Goal: Use online tool/utility

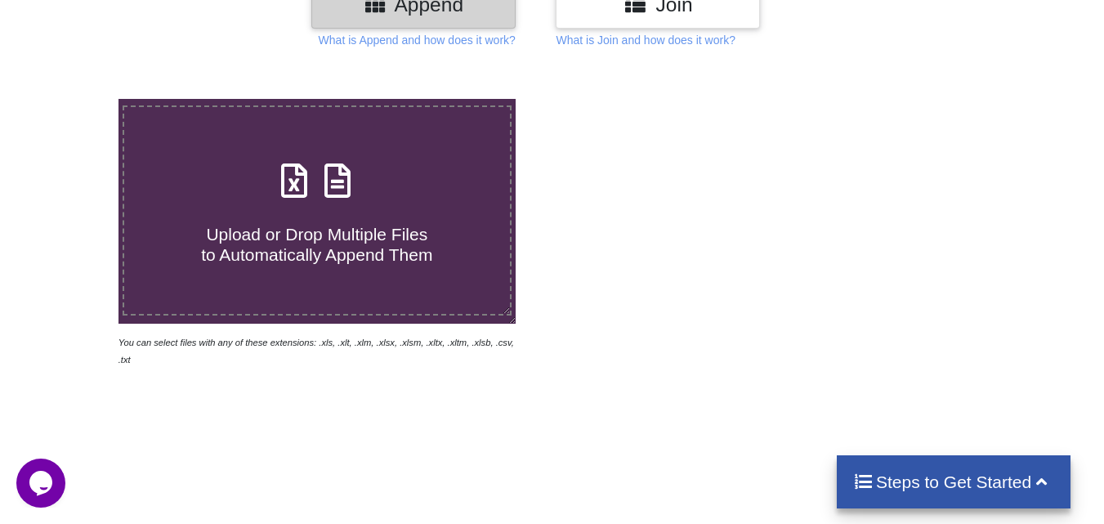
scroll to position [245, 0]
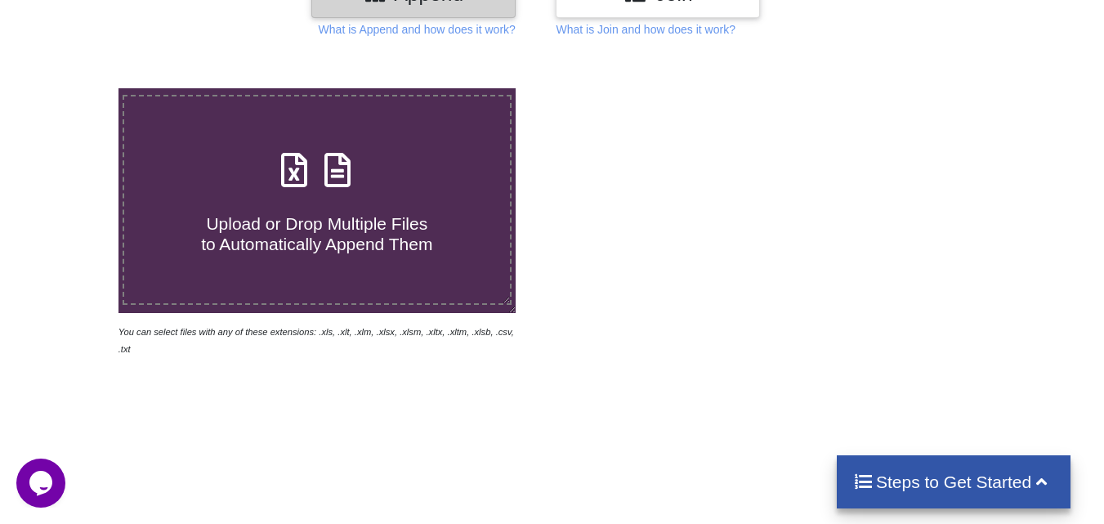
click at [360, 204] on h4 "Upload or Drop Multiple Files to Automatically Append Them" at bounding box center [317, 224] width 386 height 62
click at [74, 88] on input "Upload or Drop Multiple Files to Automatically Append Them" at bounding box center [74, 88] width 0 height 0
type input "C:\fakepath\Jonaaa.xlsx"
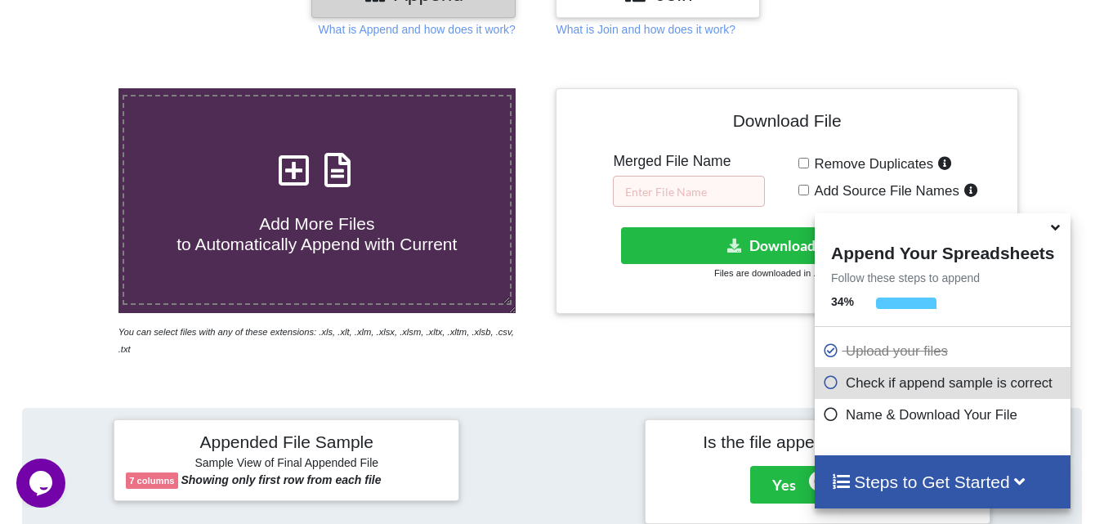
scroll to position [636, 0]
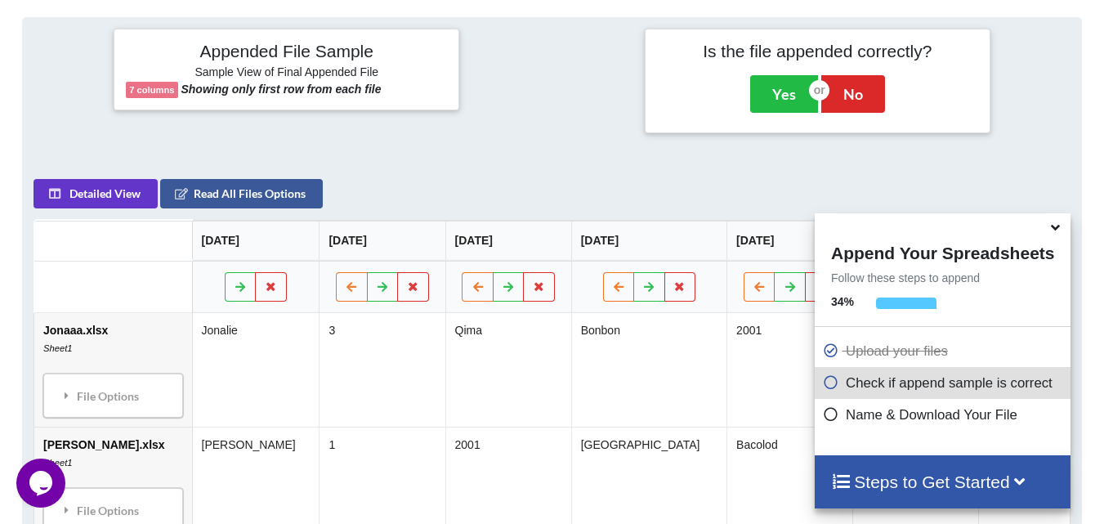
click at [830, 416] on icon at bounding box center [831, 412] width 16 height 14
click at [1056, 232] on icon at bounding box center [1055, 224] width 17 height 15
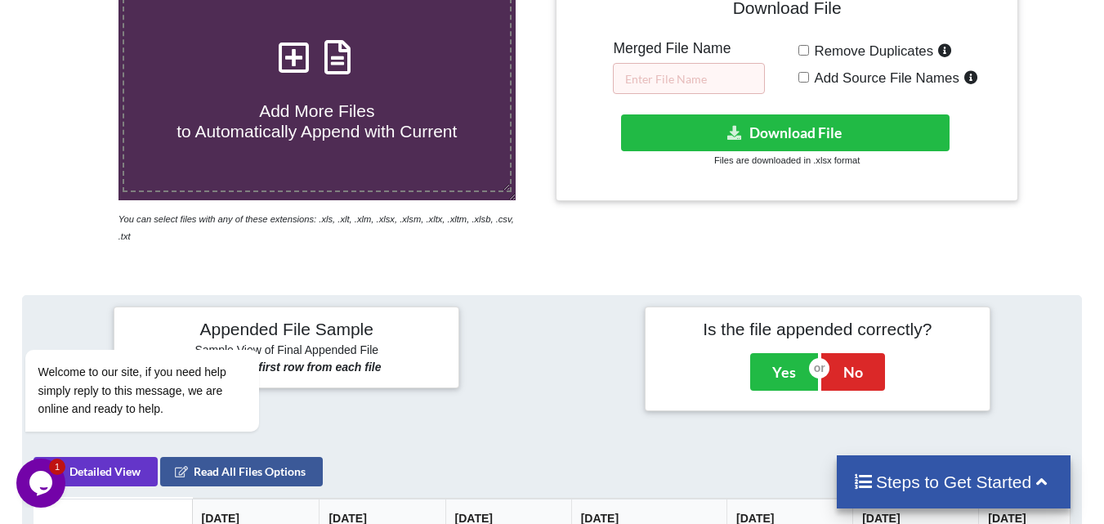
scroll to position [263, 0]
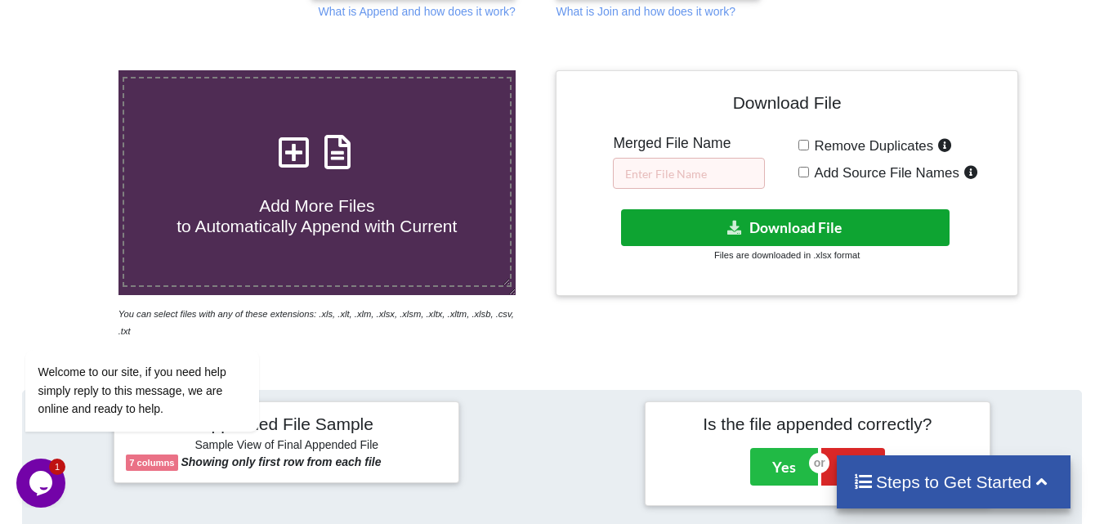
click at [789, 230] on button "Download File" at bounding box center [785, 227] width 329 height 37
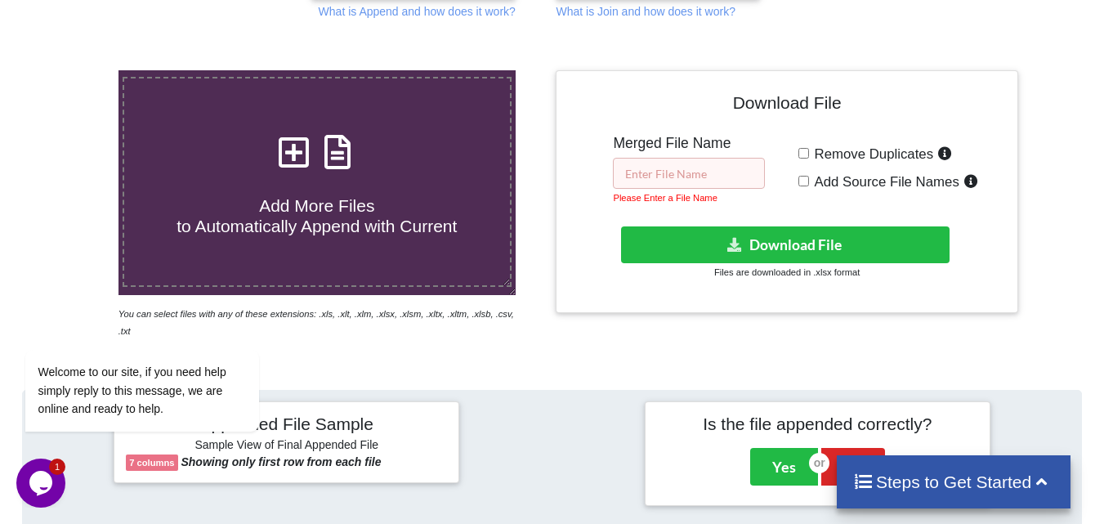
click at [688, 175] on input "text" at bounding box center [689, 173] width 152 height 31
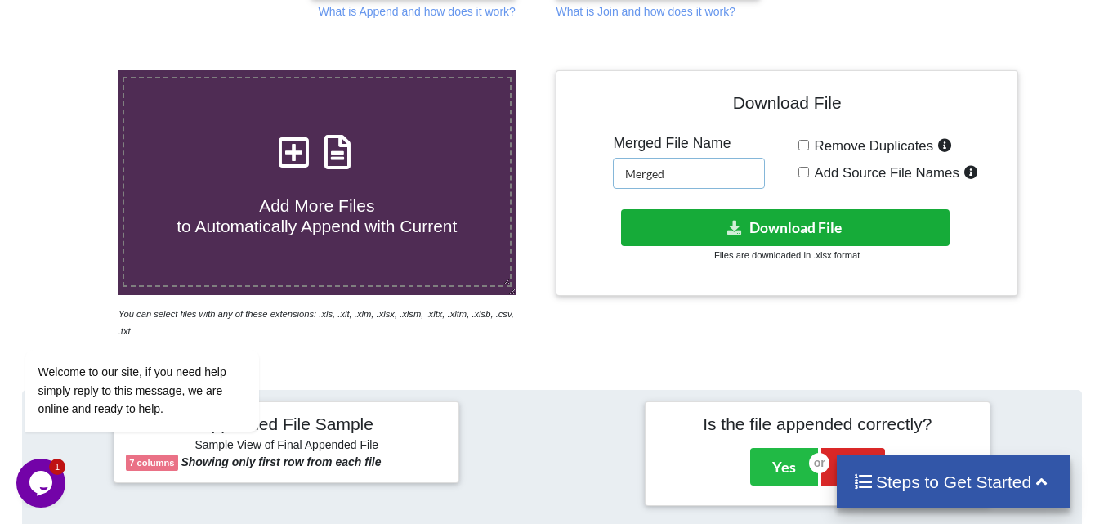
type input "Merged"
click at [770, 224] on button "Download File" at bounding box center [785, 227] width 329 height 37
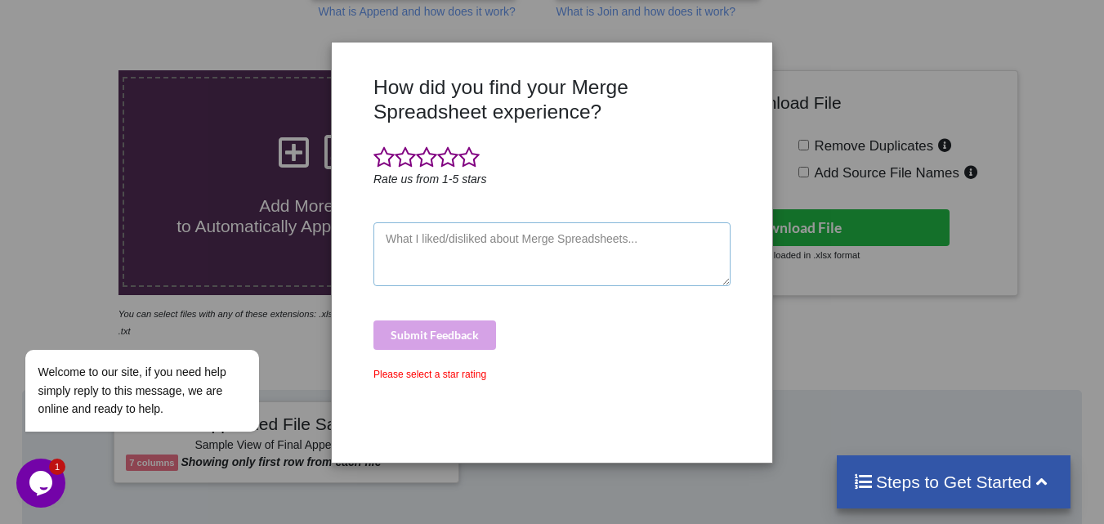
click at [452, 243] on textarea at bounding box center [551, 254] width 357 height 64
type textarea "so far so good"
click at [449, 331] on div "Submit Feedback" at bounding box center [551, 334] width 357 height 29
click at [466, 156] on span at bounding box center [468, 157] width 21 height 23
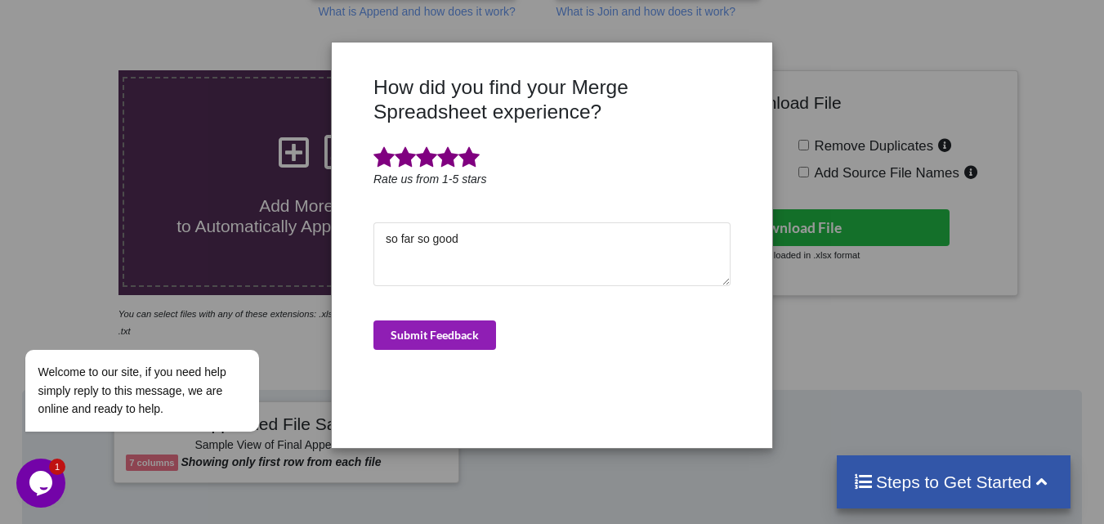
click at [442, 331] on button "Submit Feedback" at bounding box center [434, 334] width 123 height 29
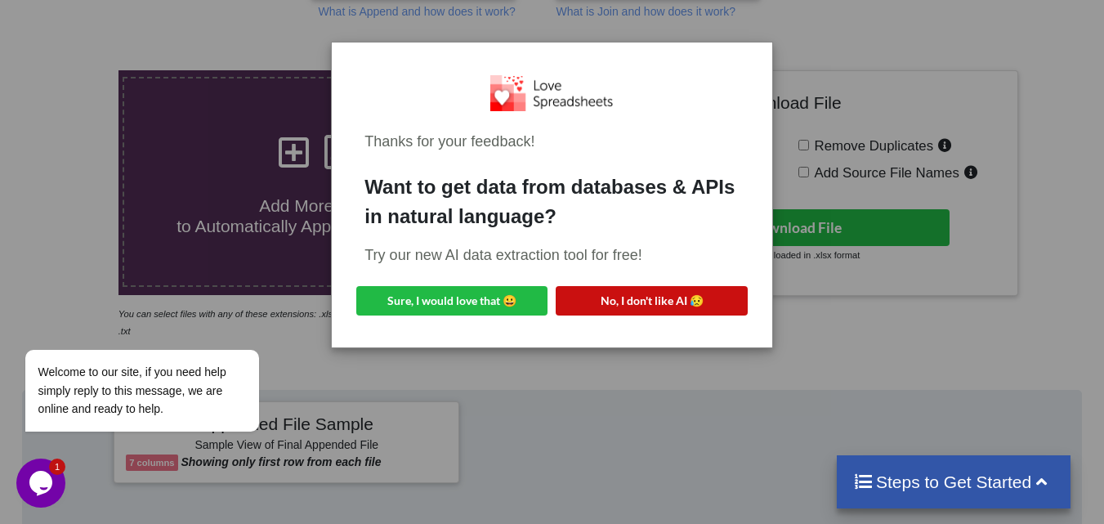
click at [651, 304] on button "No, I don't like AI 😥" at bounding box center [651, 300] width 191 height 29
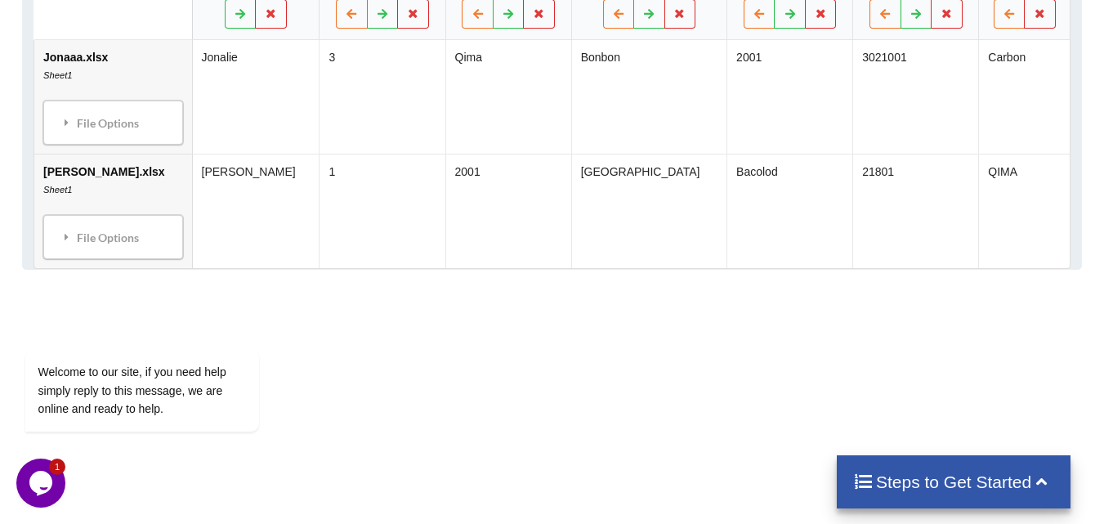
scroll to position [976, 0]
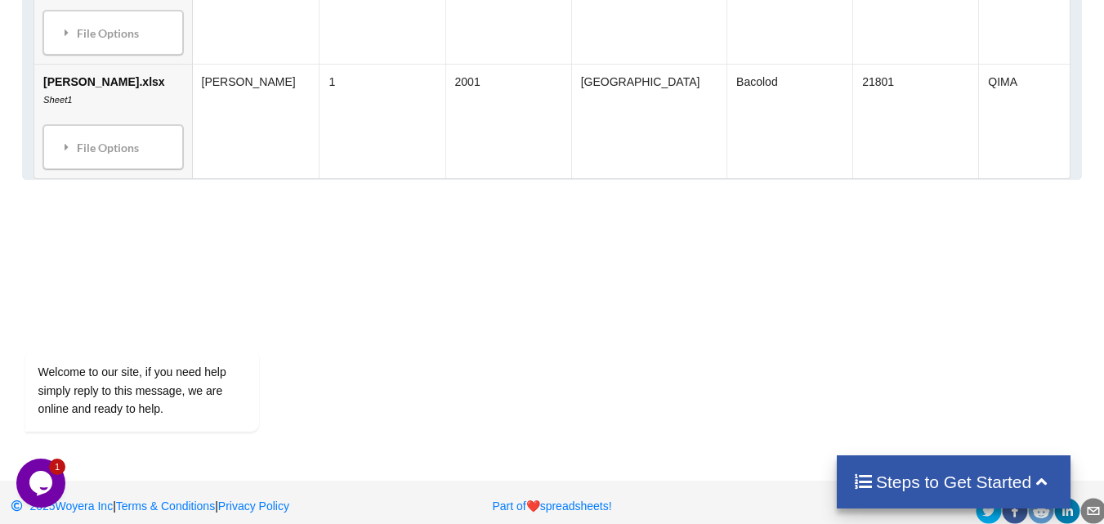
click at [41, 477] on icon "$i18n('chat', 'chat_widget')" at bounding box center [40, 483] width 23 height 25
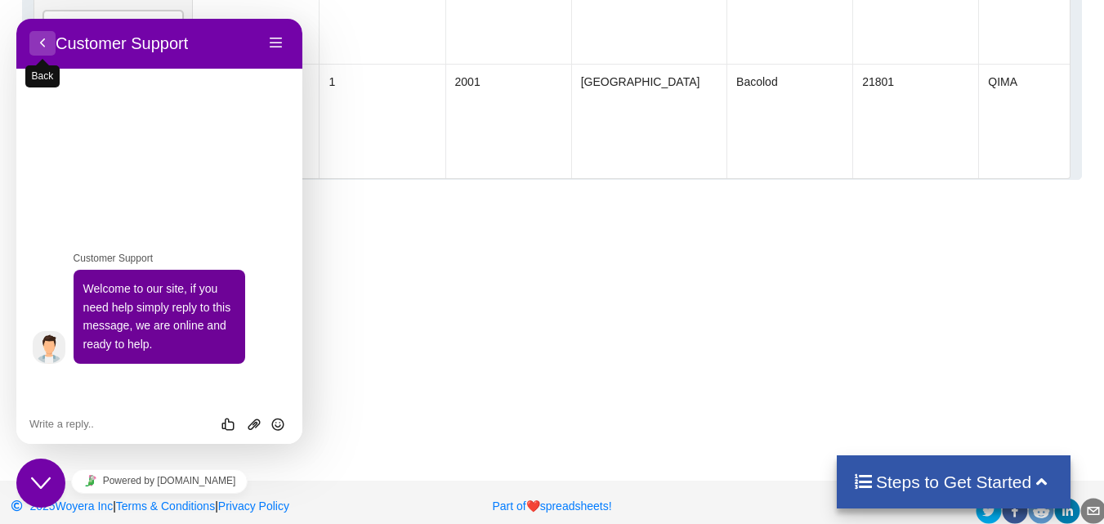
click at [45, 40] on button "Back" at bounding box center [42, 43] width 26 height 25
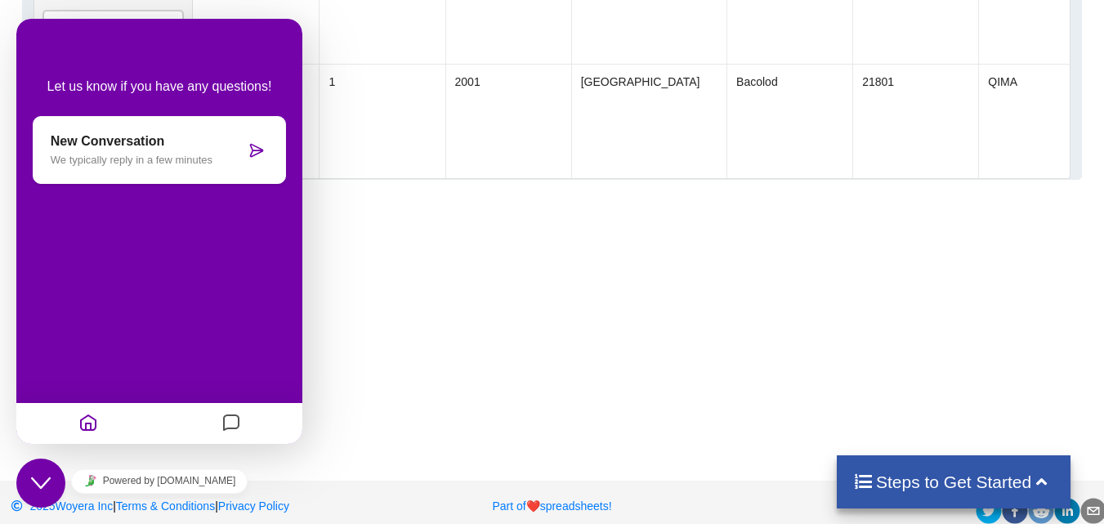
click at [45, 494] on button "Close Chat This icon closes the chat window." at bounding box center [40, 482] width 49 height 49
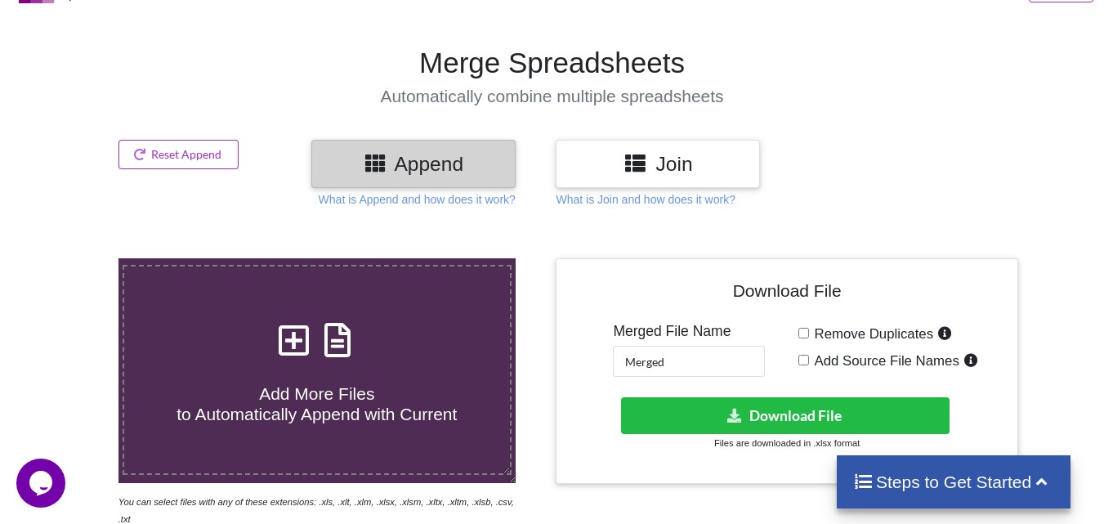
scroll to position [0, 0]
